Goal: Navigation & Orientation: Find specific page/section

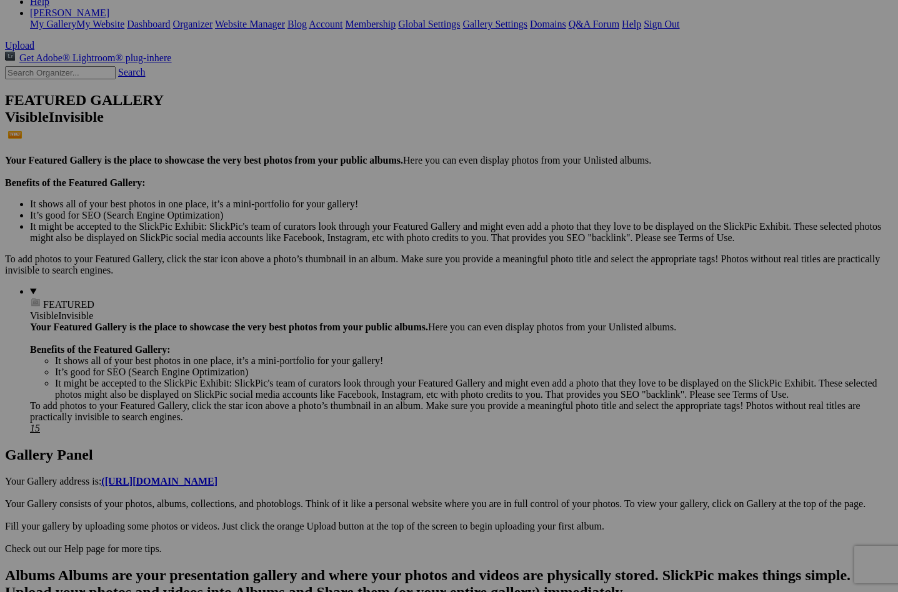
scroll to position [243, 0]
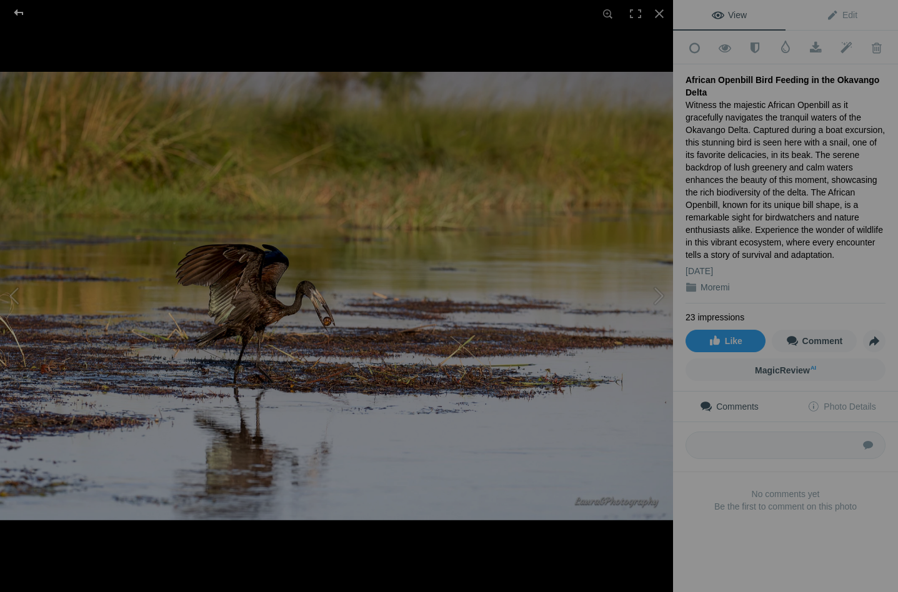
click at [20, 13] on div at bounding box center [18, 12] width 45 height 25
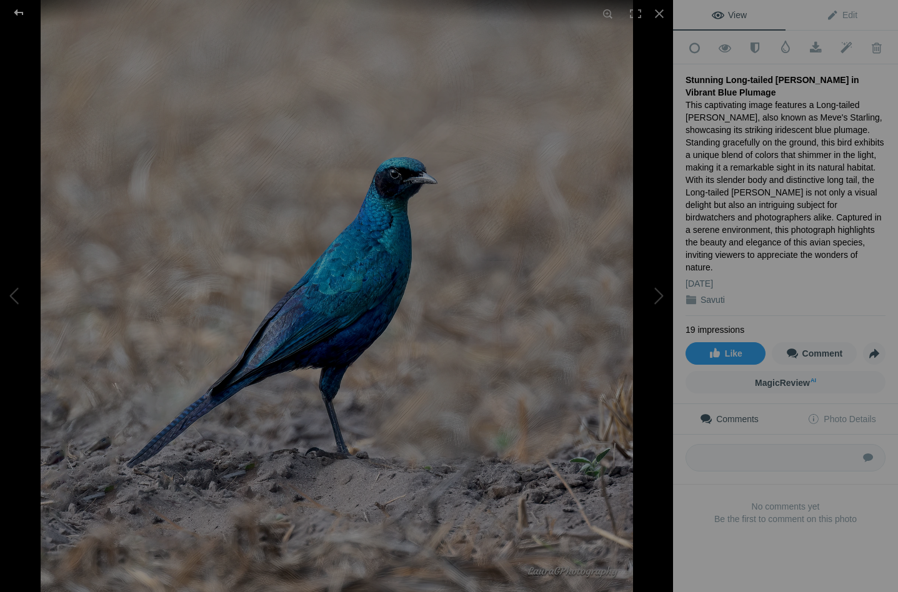
click at [17, 12] on div at bounding box center [18, 12] width 45 height 25
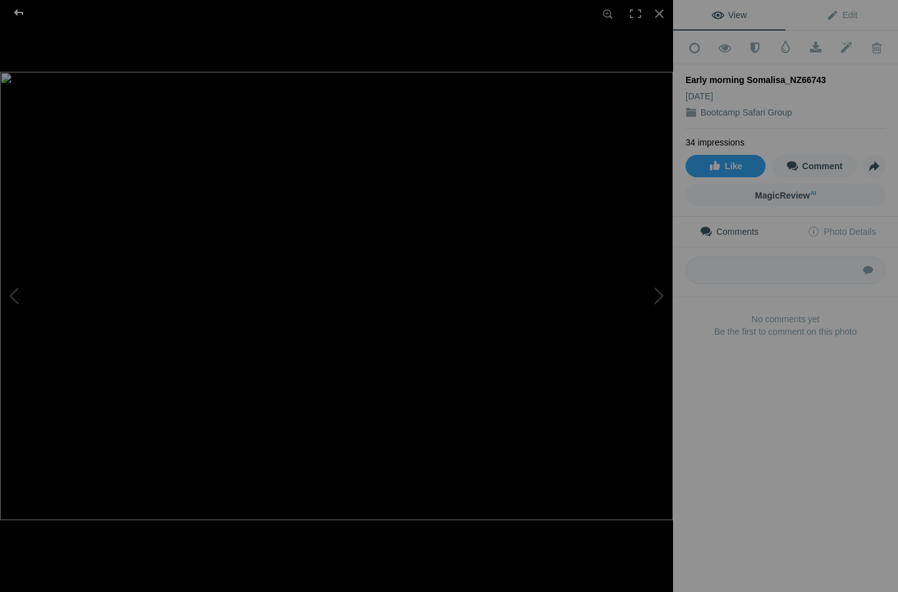
click at [21, 11] on div at bounding box center [18, 12] width 45 height 25
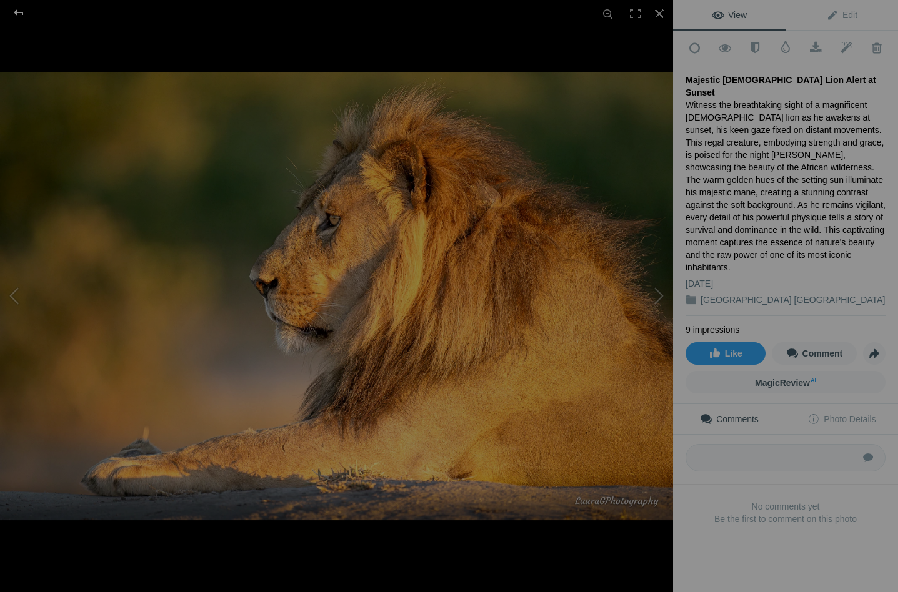
click at [24, 10] on div at bounding box center [18, 12] width 45 height 25
